Goal: Navigation & Orientation: Understand site structure

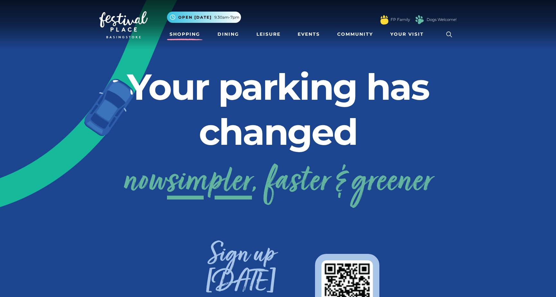
click at [189, 32] on link "Shopping" at bounding box center [185, 34] width 36 height 12
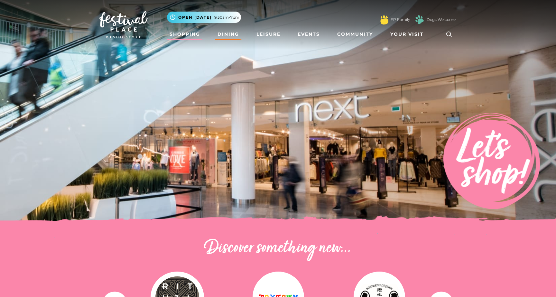
click at [232, 33] on link "Dining" at bounding box center [228, 34] width 27 height 12
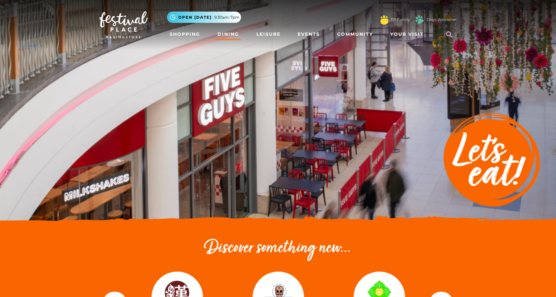
click at [124, 28] on img at bounding box center [123, 24] width 48 height 27
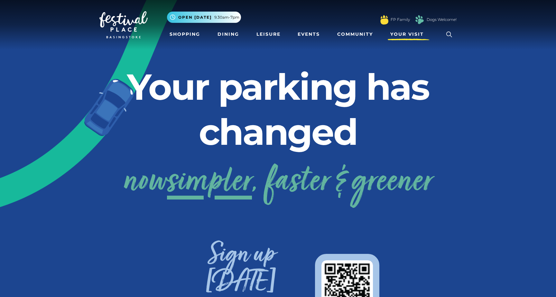
click at [423, 34] on span "Your Visit" at bounding box center [406, 34] width 33 height 7
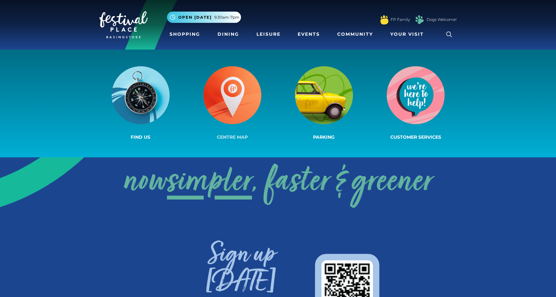
click at [248, 104] on img at bounding box center [232, 95] width 58 height 58
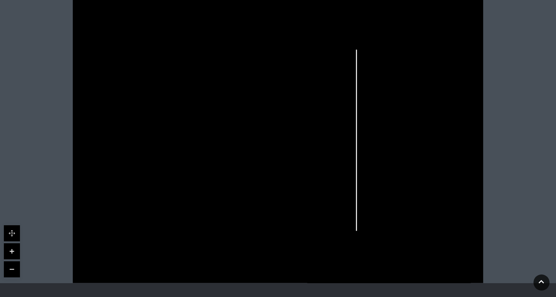
scroll to position [189, 0]
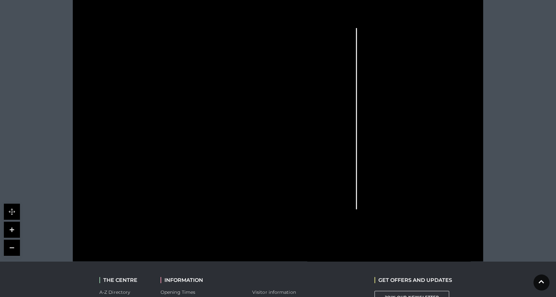
click at [271, 145] on rect at bounding box center [265, 147] width 13 height 5
click at [14, 232] on link at bounding box center [12, 230] width 16 height 16
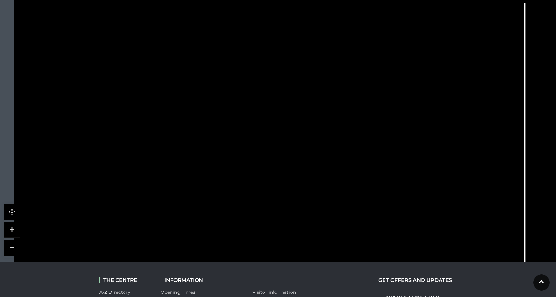
drag, startPoint x: 216, startPoint y: 138, endPoint x: 322, endPoint y: 189, distance: 116.9
click at [322, 189] on rect at bounding box center [314, 181] width 29 height 17
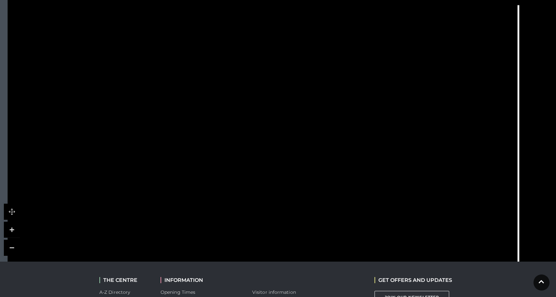
click at [244, 113] on rect at bounding box center [243, 116] width 13 height 29
click at [183, 97] on polygon at bounding box center [228, 203] width 315 height 365
click at [101, 92] on tspan "CLIFTON WALK" at bounding box center [101, 92] width 0 height 0
click at [304, 64] on rect at bounding box center [304, 65] width 18 height 29
click at [13, 249] on link at bounding box center [12, 248] width 16 height 16
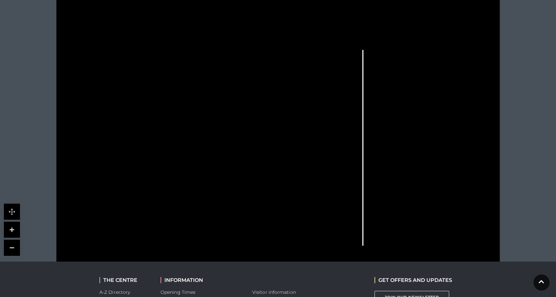
click at [10, 227] on link at bounding box center [12, 230] width 16 height 16
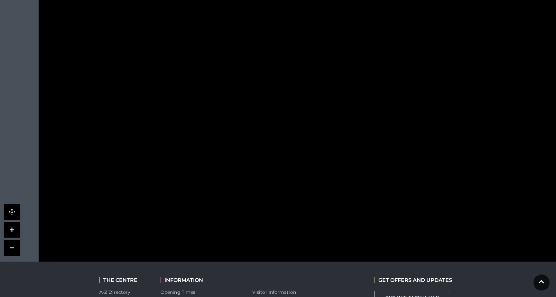
drag, startPoint x: 131, startPoint y: 188, endPoint x: 291, endPoint y: 149, distance: 164.6
click at [291, 149] on icon at bounding box center [293, 149] width 23 height 10
click at [9, 247] on link at bounding box center [12, 248] width 16 height 16
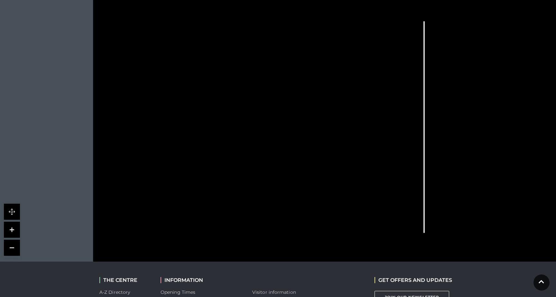
click at [9, 250] on link at bounding box center [12, 248] width 16 height 16
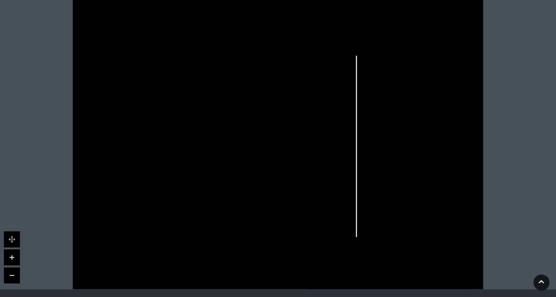
scroll to position [0, 0]
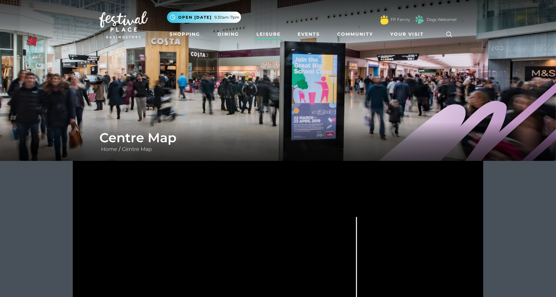
click at [269, 34] on link "Leisure" at bounding box center [268, 34] width 29 height 12
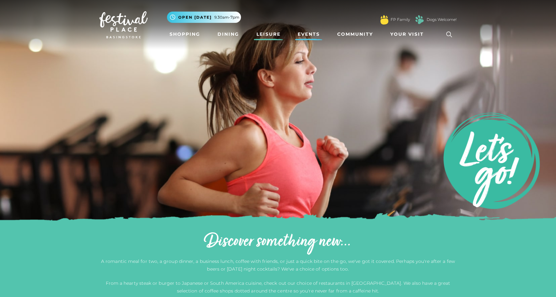
click at [303, 37] on link "Events" at bounding box center [308, 34] width 27 height 12
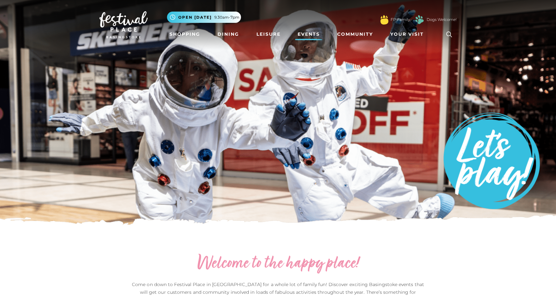
click at [121, 31] on img at bounding box center [123, 24] width 48 height 27
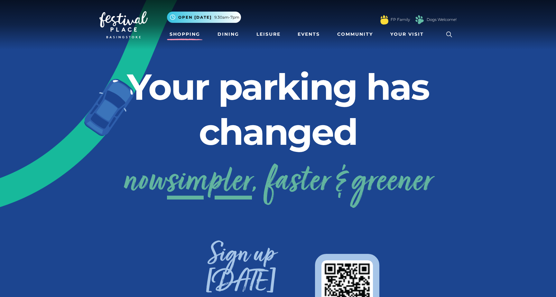
click at [179, 33] on link "Shopping" at bounding box center [185, 34] width 36 height 12
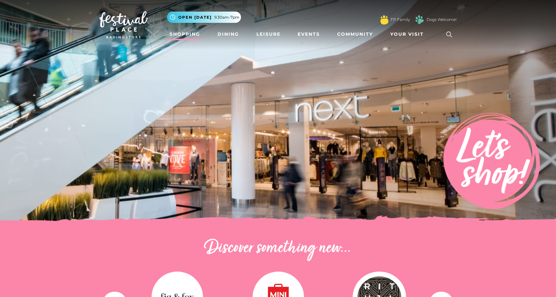
click at [127, 26] on img at bounding box center [123, 24] width 48 height 27
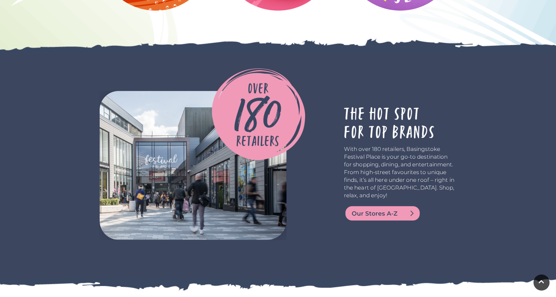
scroll to position [1088, 0]
